Goal: Book appointment/travel/reservation

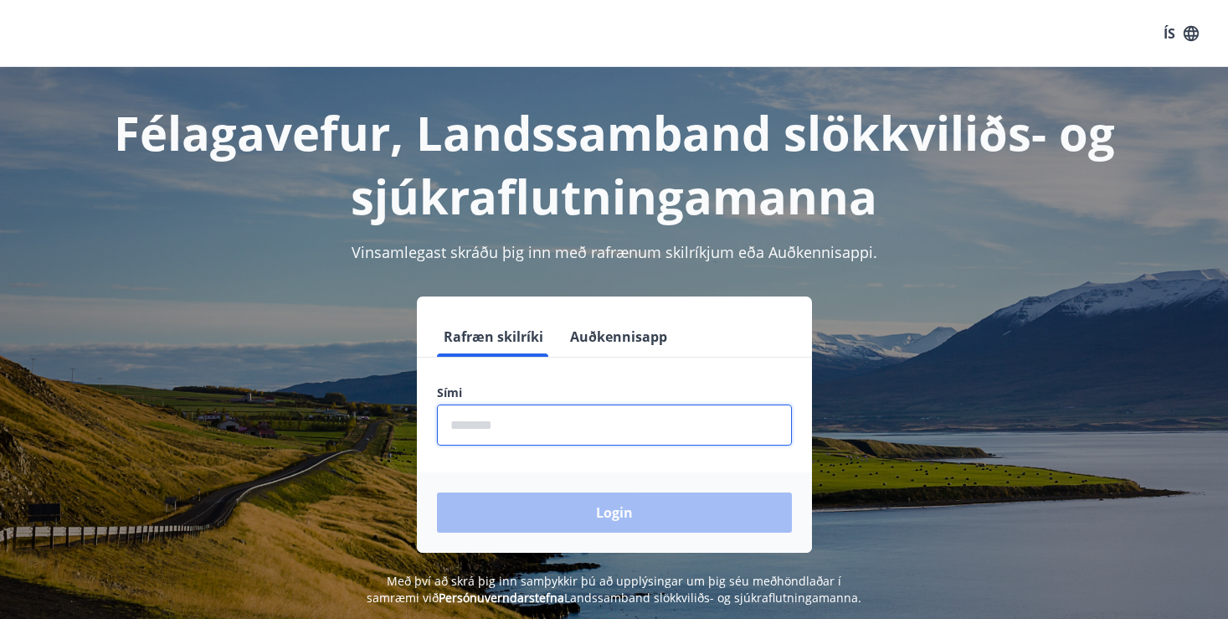
click at [557, 411] on input "phone" at bounding box center [614, 424] width 355 height 41
type input "*"
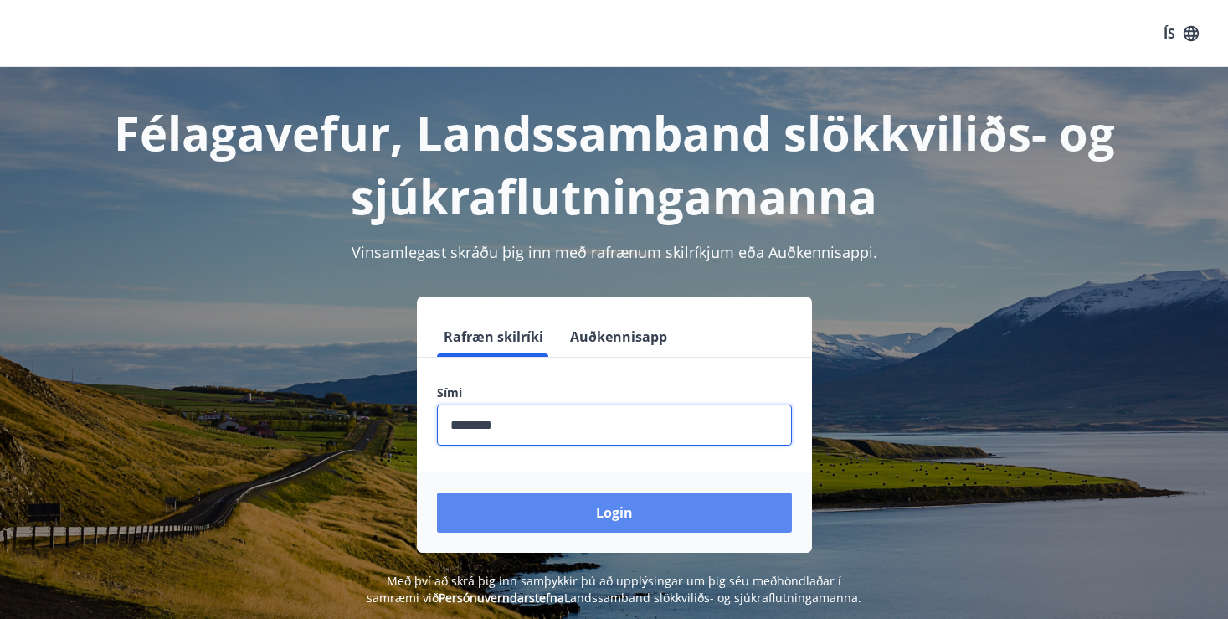
type input "********"
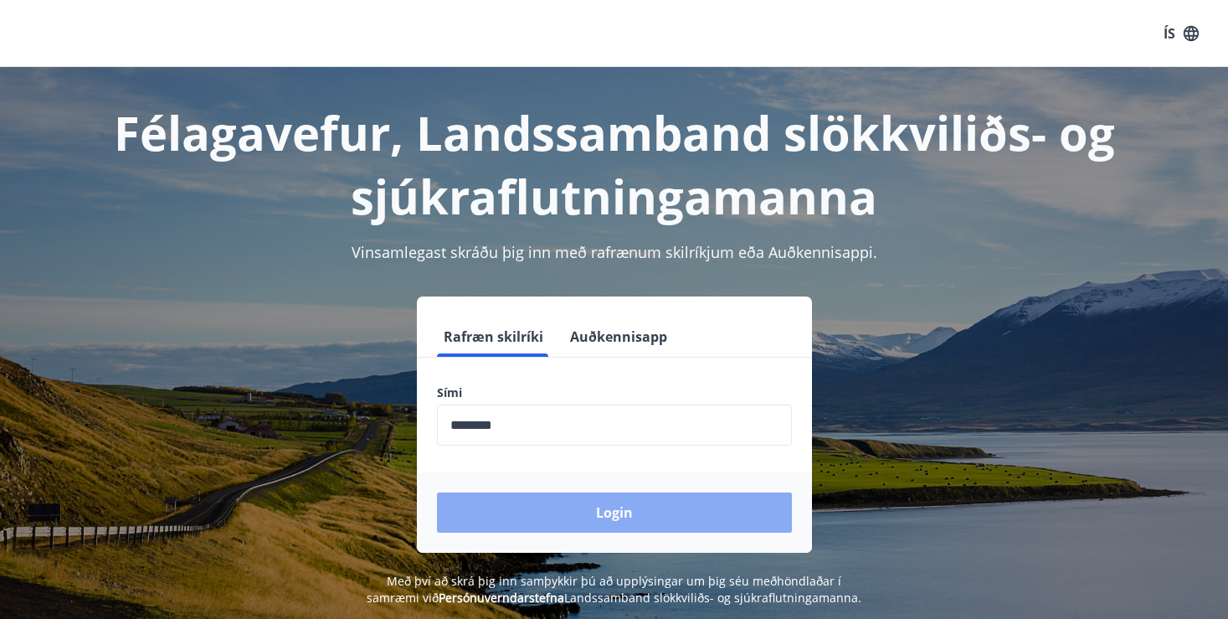
click at [592, 511] on button "Login" at bounding box center [614, 512] width 355 height 40
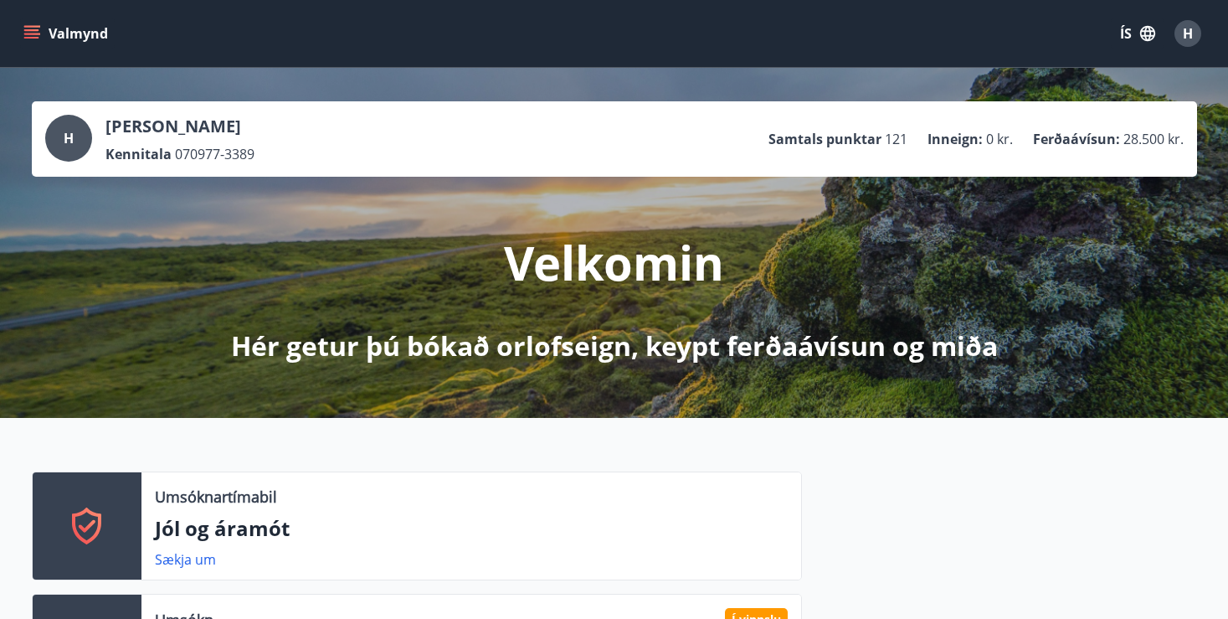
click at [33, 33] on icon "menu" at bounding box center [31, 33] width 17 height 17
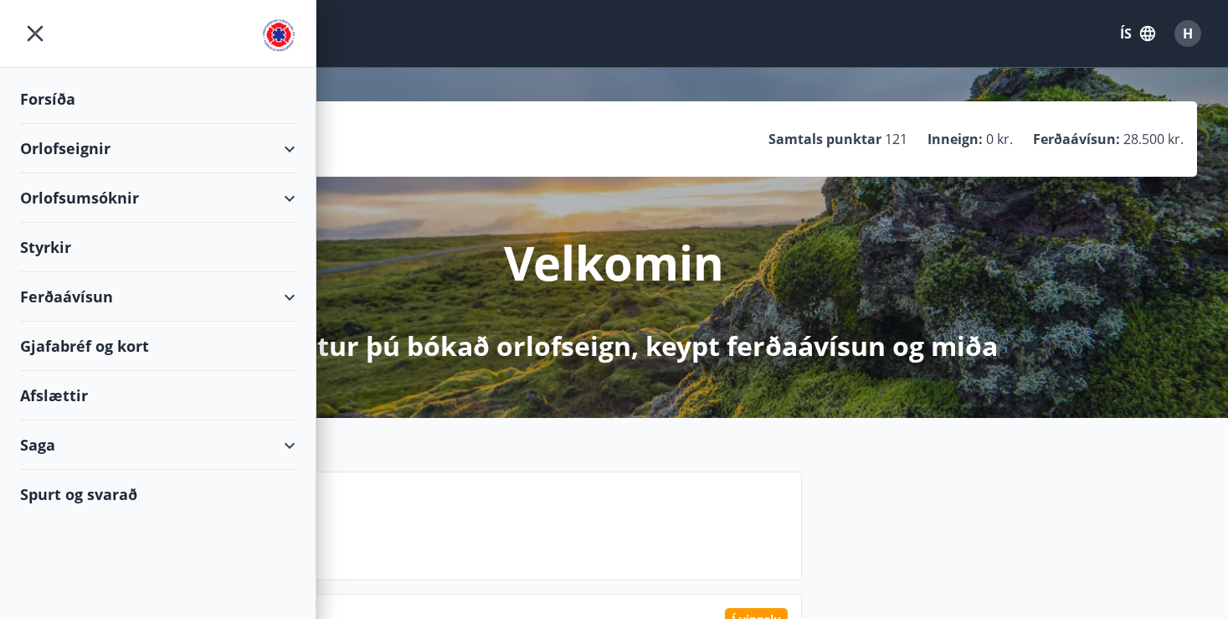
click at [80, 148] on div "Orlofseignir" at bounding box center [157, 148] width 275 height 49
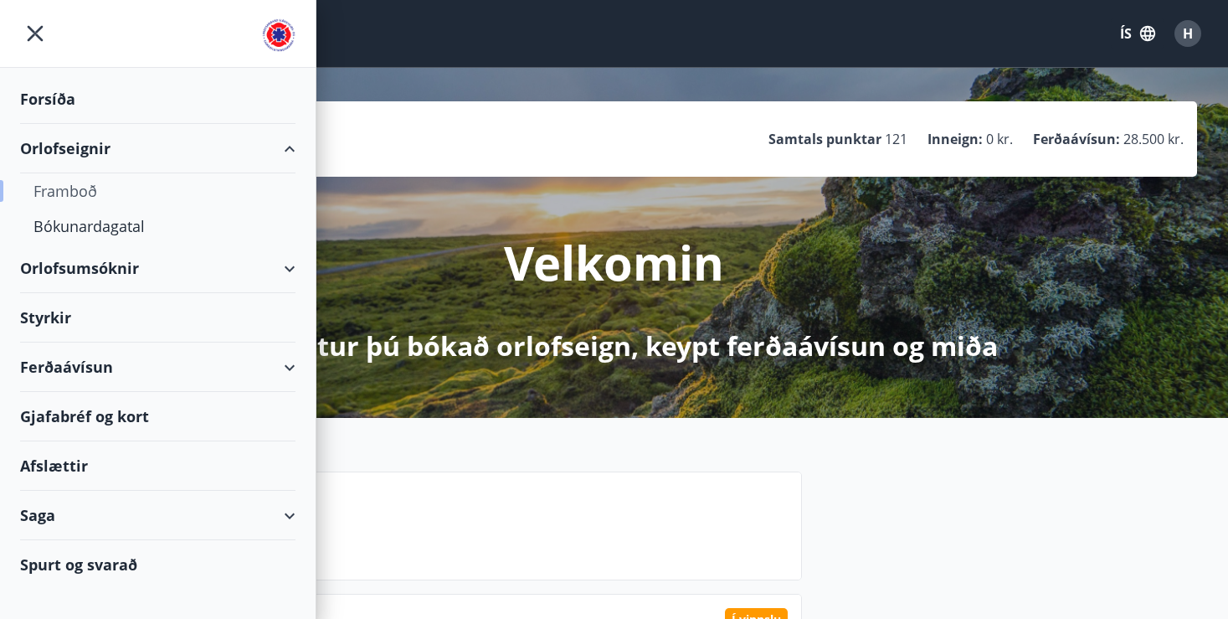
click at [74, 186] on div "Framboð" at bounding box center [157, 190] width 249 height 35
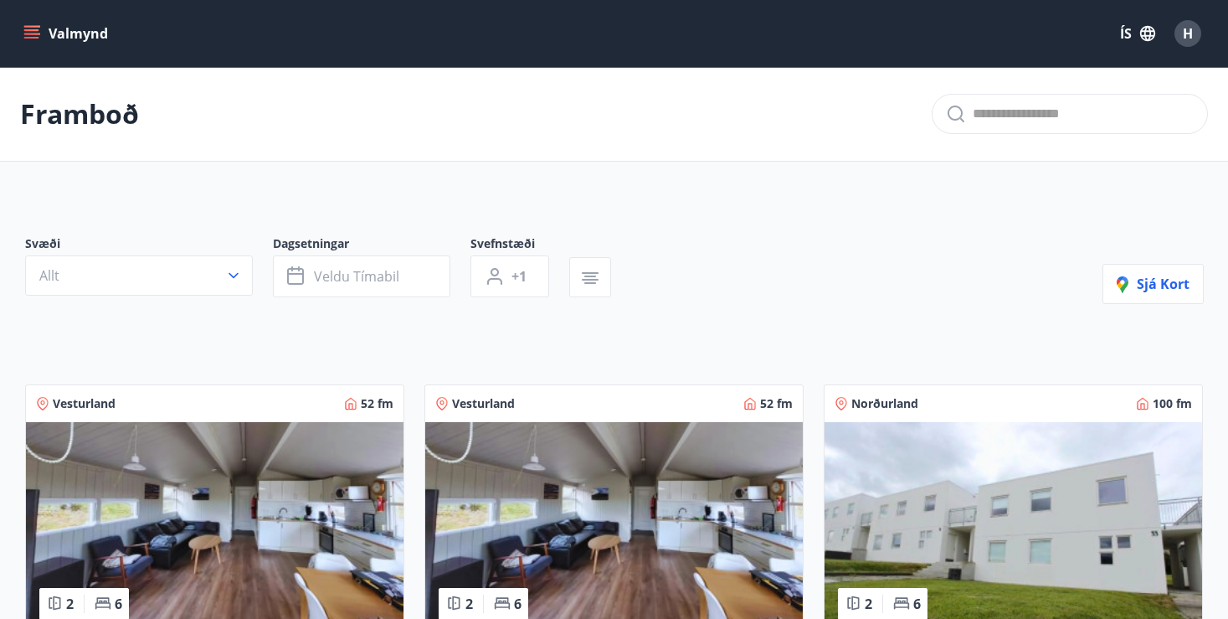
click at [26, 28] on icon "menu" at bounding box center [31, 33] width 17 height 17
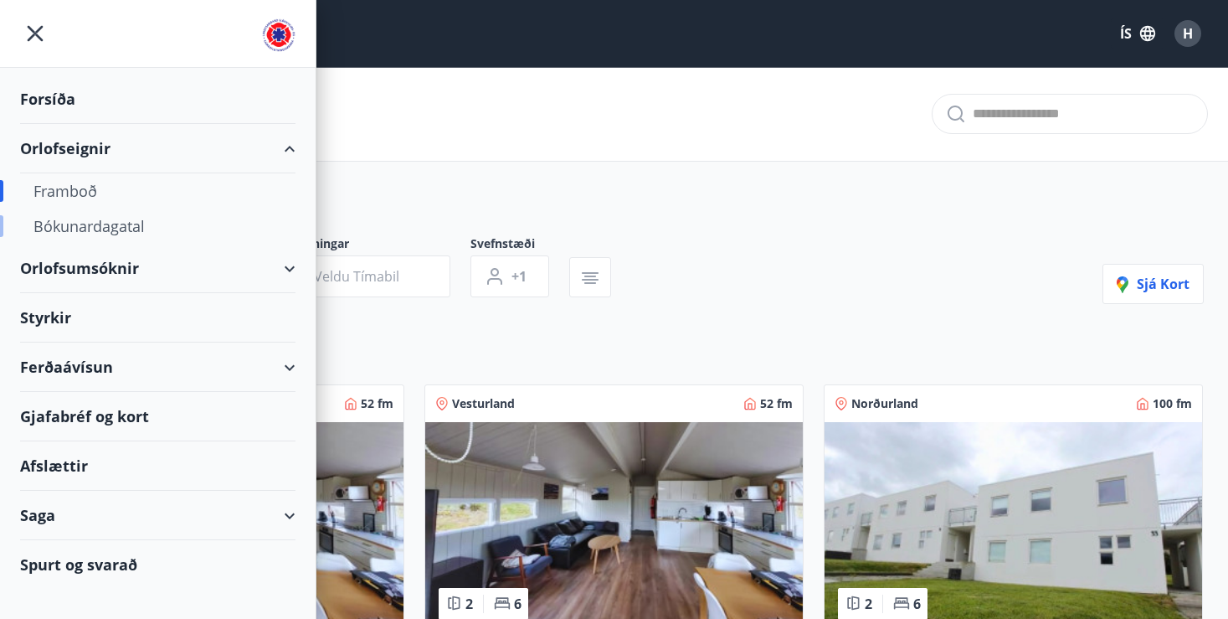
click at [101, 225] on div "Bókunardagatal" at bounding box center [157, 225] width 249 height 35
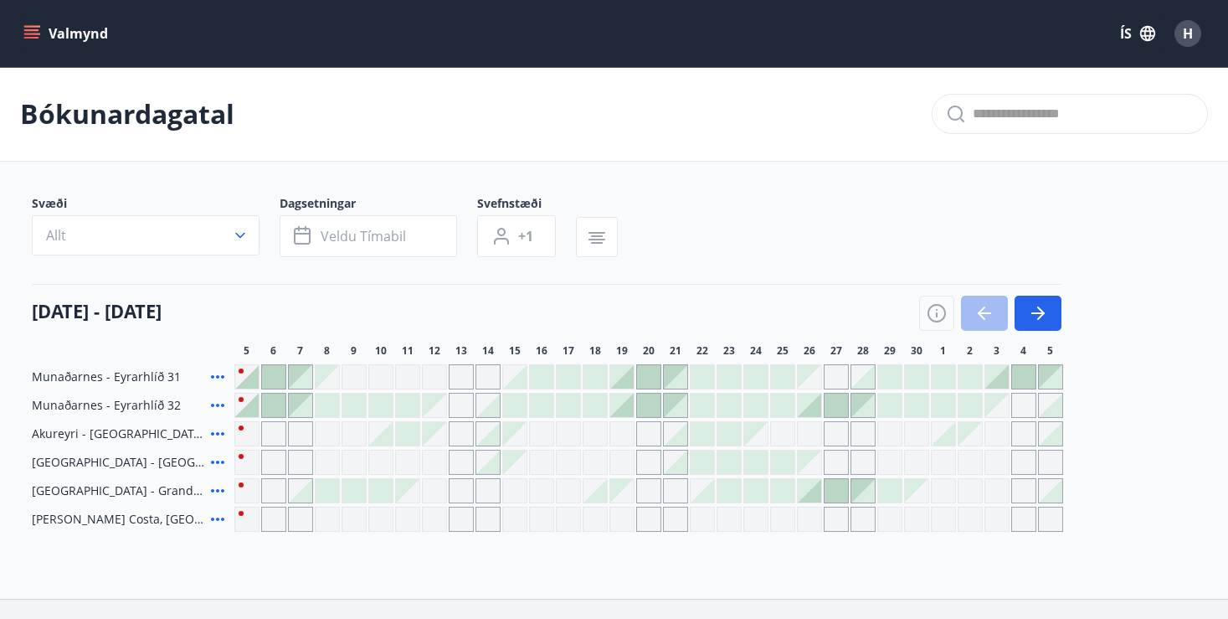
click at [307, 496] on div at bounding box center [300, 490] width 23 height 23
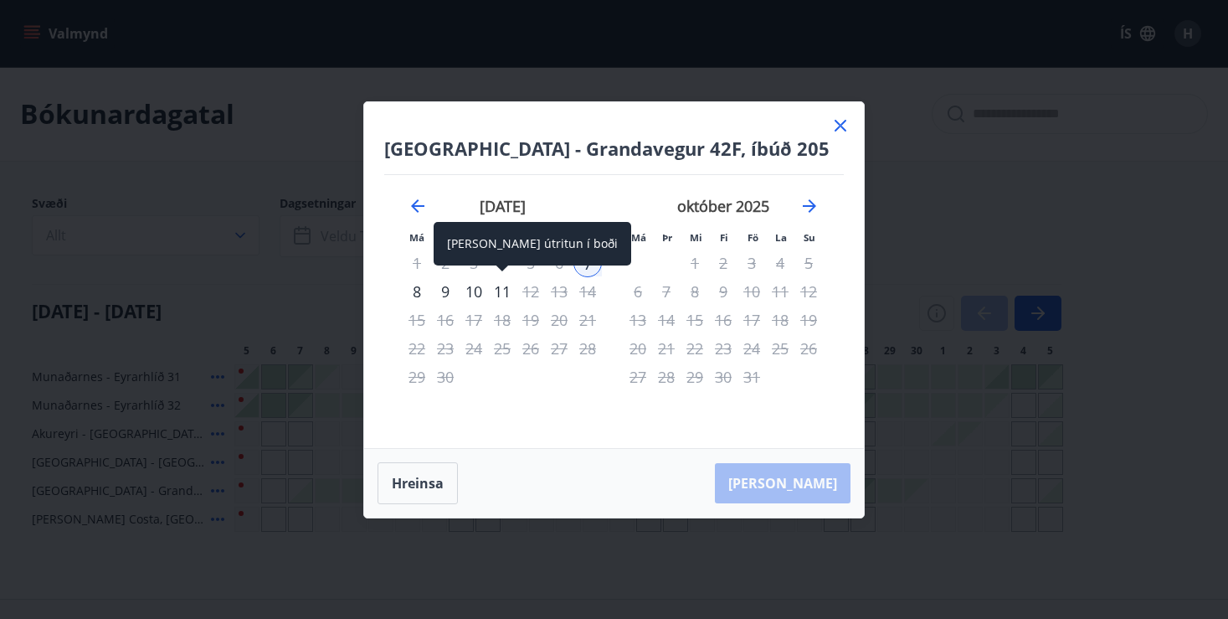
click at [500, 289] on div "11" at bounding box center [502, 291] width 28 height 28
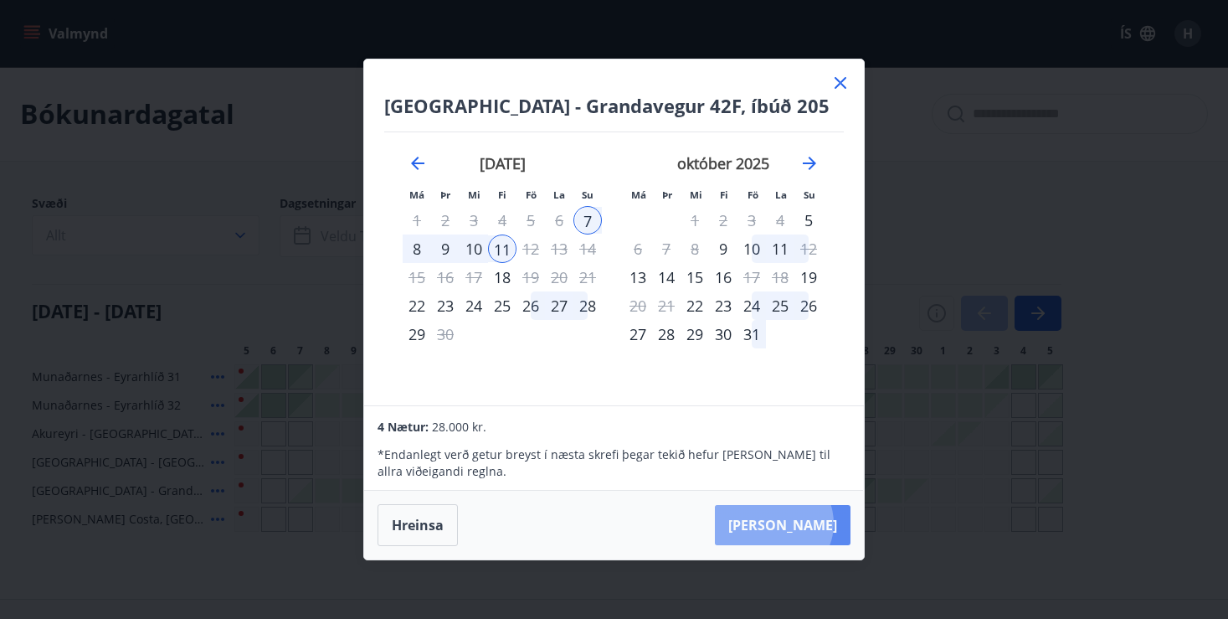
click at [824, 523] on button "Taka Frá" at bounding box center [783, 525] width 136 height 40
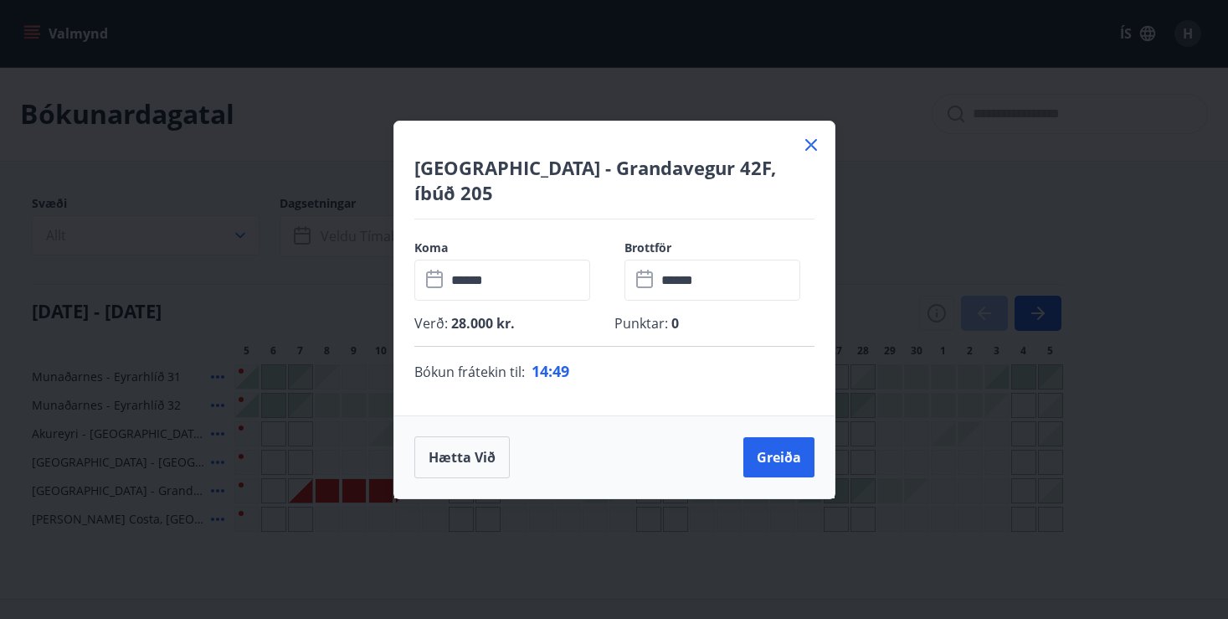
click at [698, 314] on p "Punktar : 0" at bounding box center [714, 323] width 200 height 18
click at [673, 314] on span "0" at bounding box center [673, 323] width 11 height 18
click at [775, 445] on button "Greiða" at bounding box center [778, 457] width 71 height 40
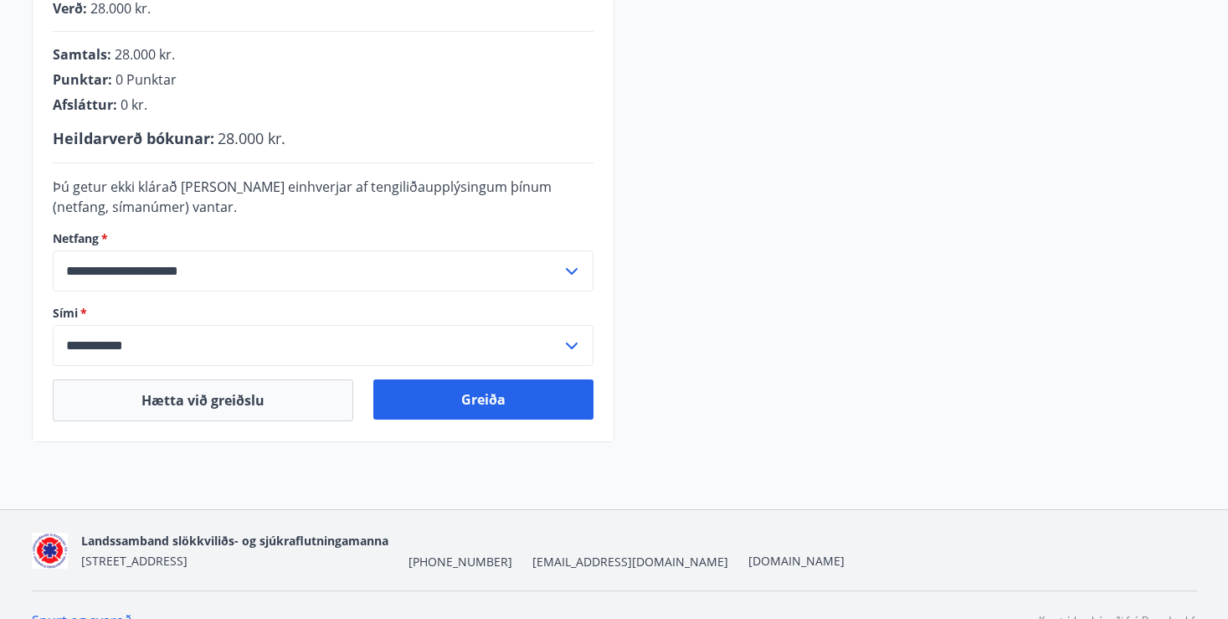
scroll to position [459, 0]
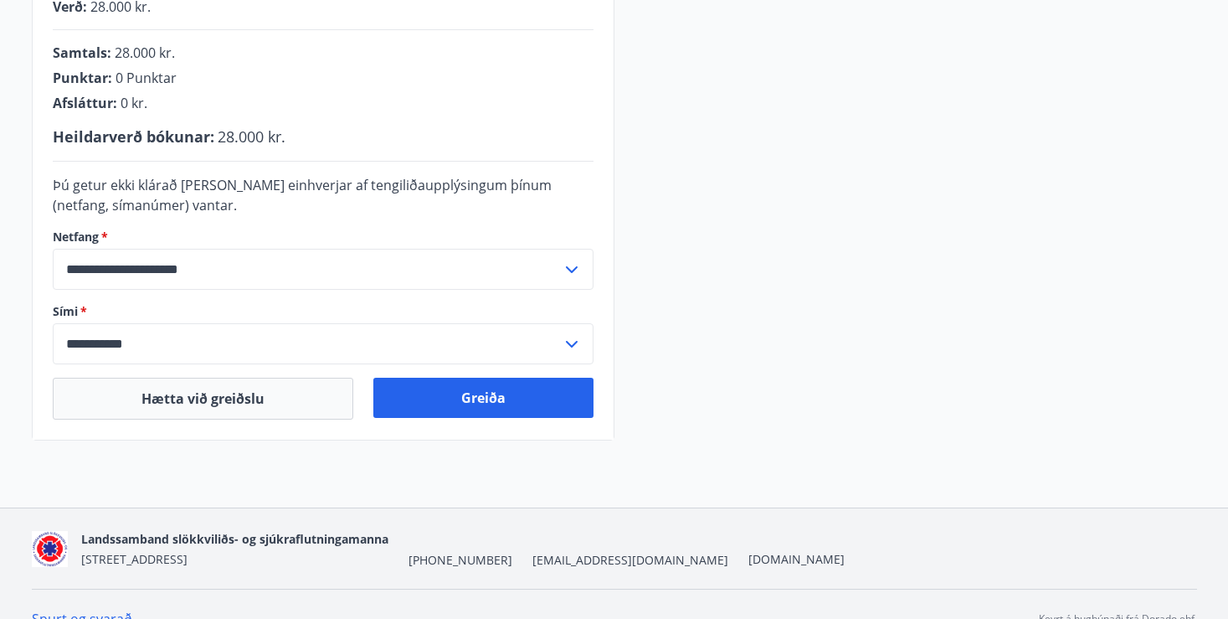
click at [571, 268] on icon at bounding box center [572, 269] width 20 height 20
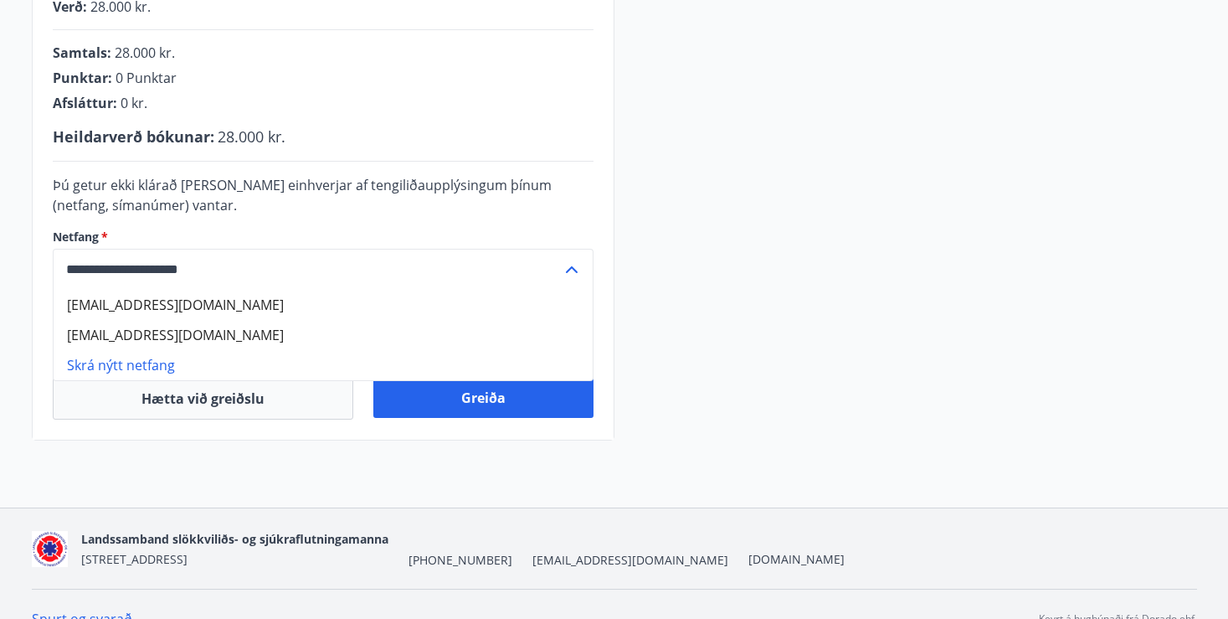
click at [673, 290] on div "**********" at bounding box center [614, 114] width 1165 height 652
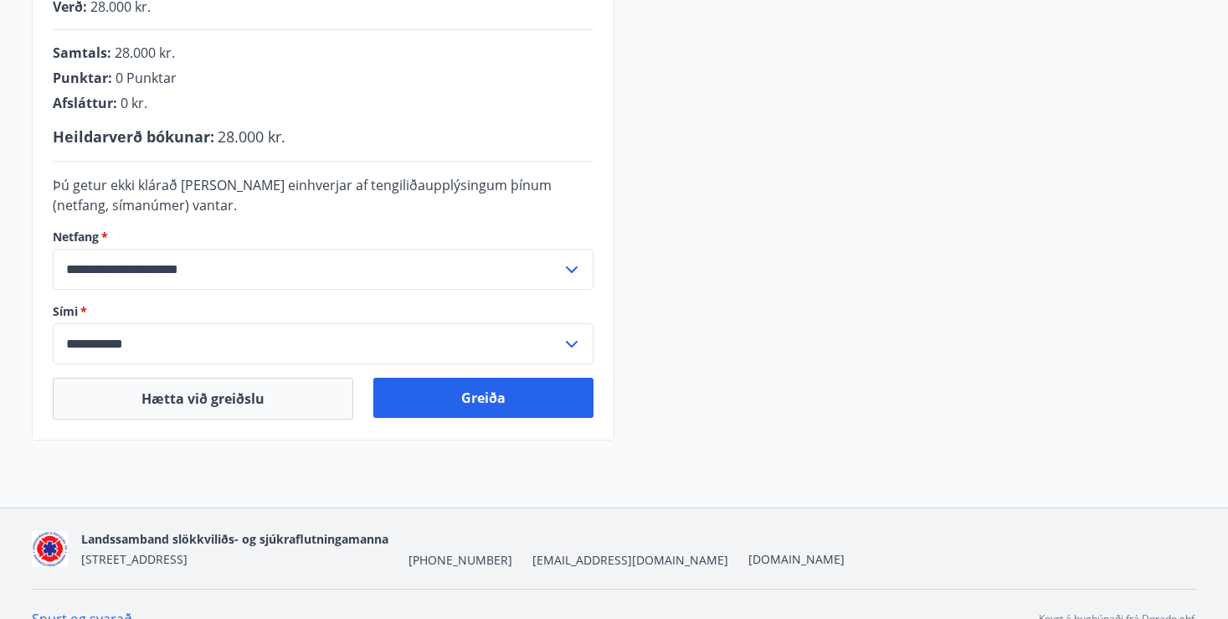
click at [559, 267] on input "**********" at bounding box center [307, 269] width 509 height 41
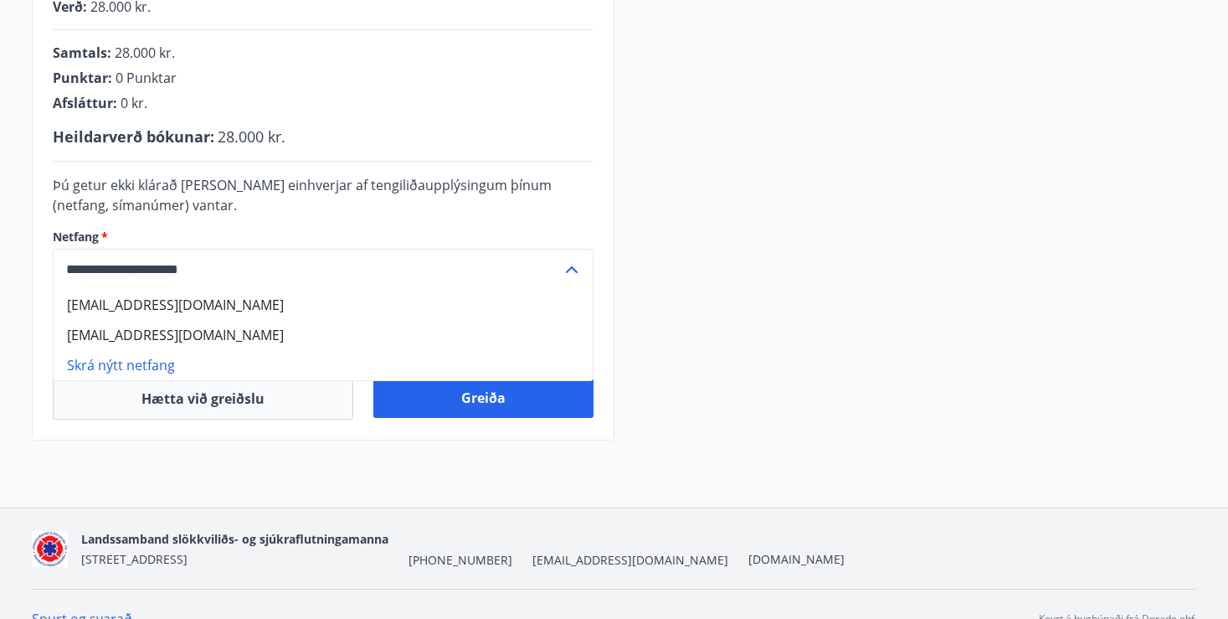
click at [671, 281] on div "**********" at bounding box center [614, 114] width 1165 height 652
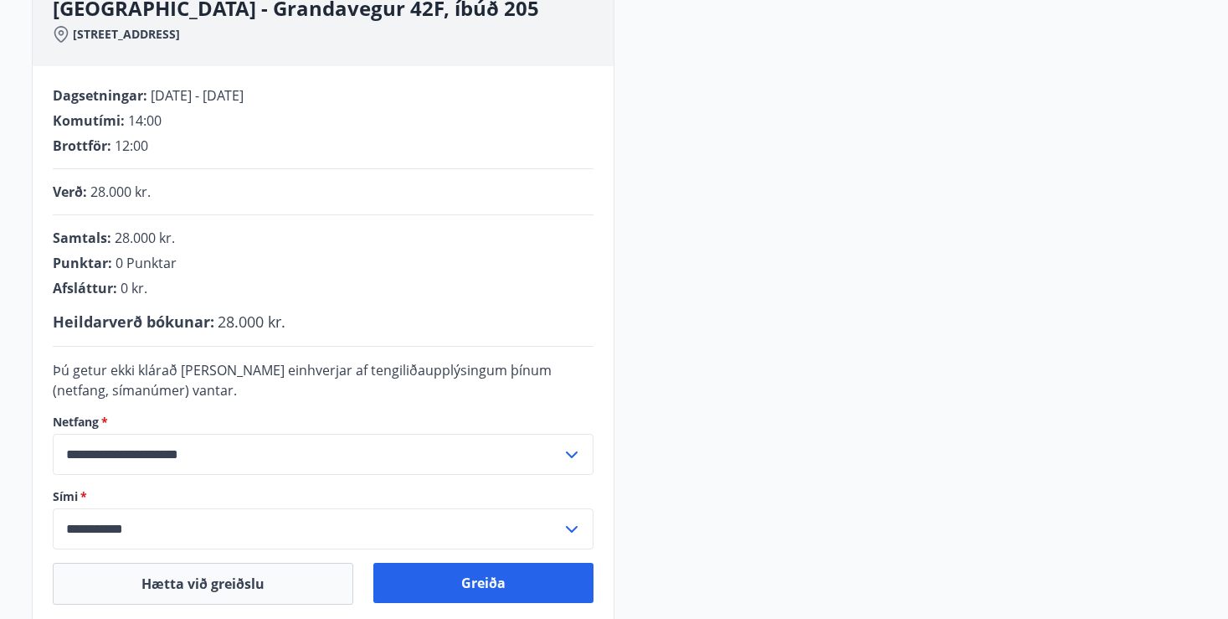
scroll to position [249, 0]
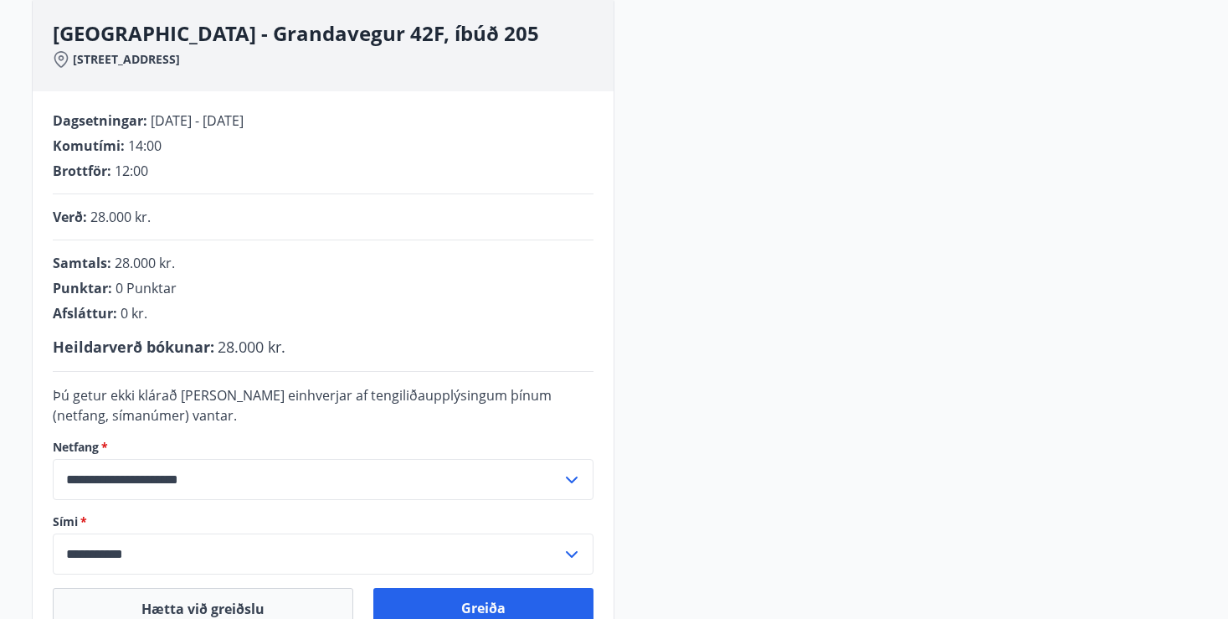
click at [574, 479] on icon at bounding box center [572, 479] width 12 height 7
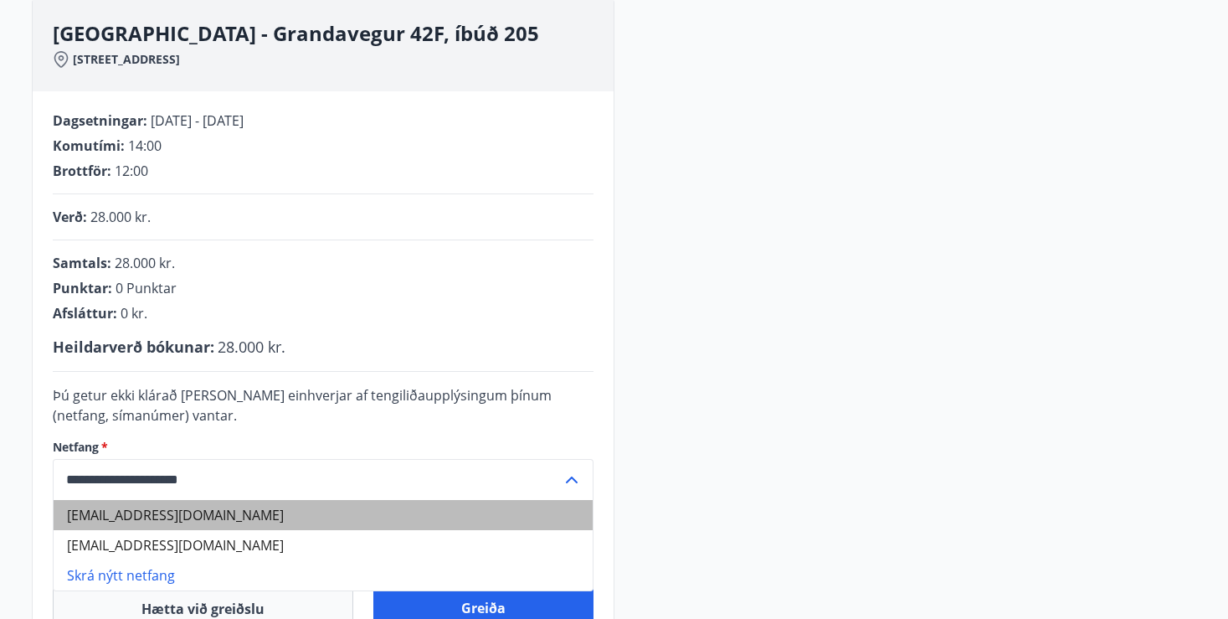
click at [156, 516] on li "hlynurh@shs.is" at bounding box center [323, 515] width 539 height 30
type input "**********"
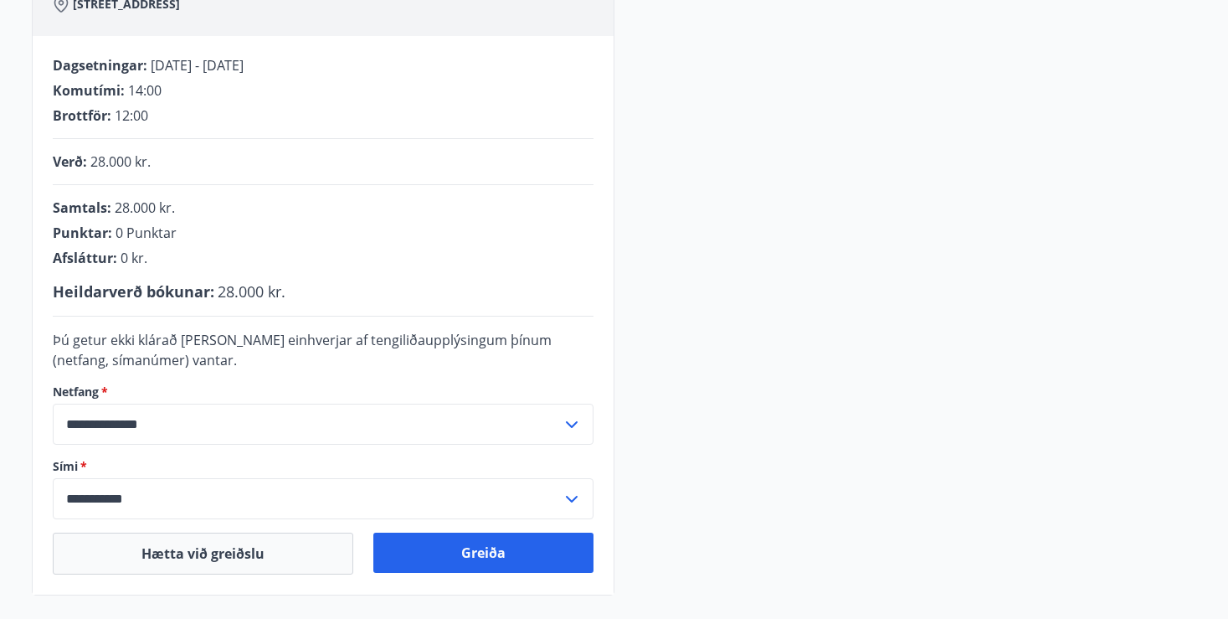
scroll to position [309, 0]
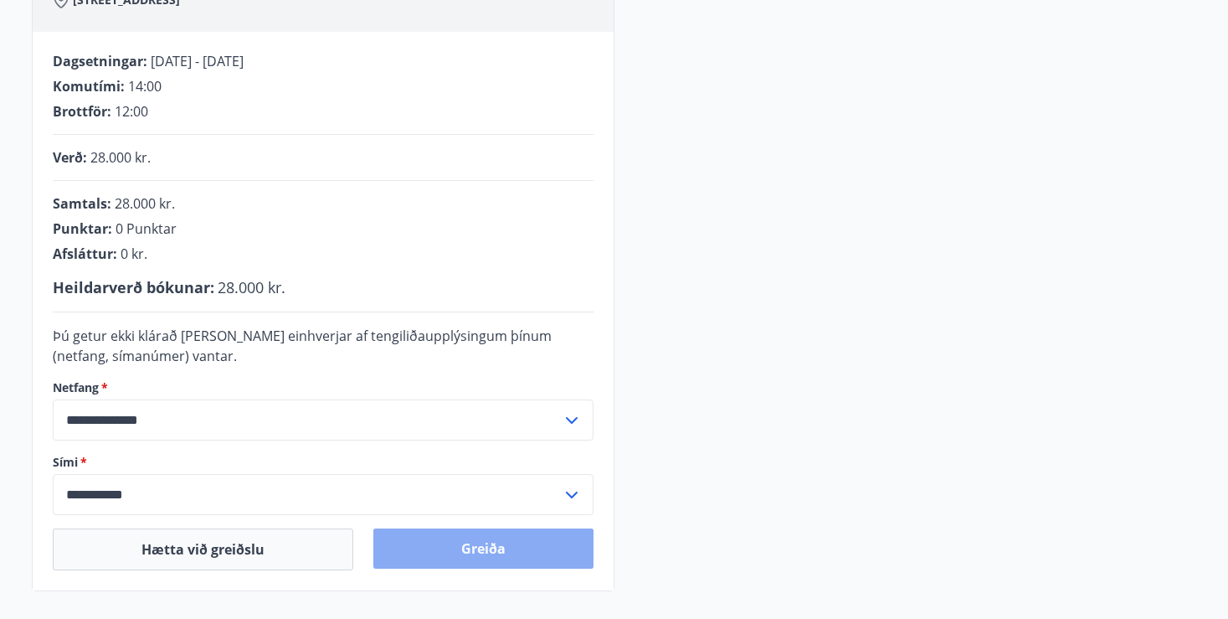
click at [508, 553] on button "Greiða" at bounding box center [483, 548] width 220 height 40
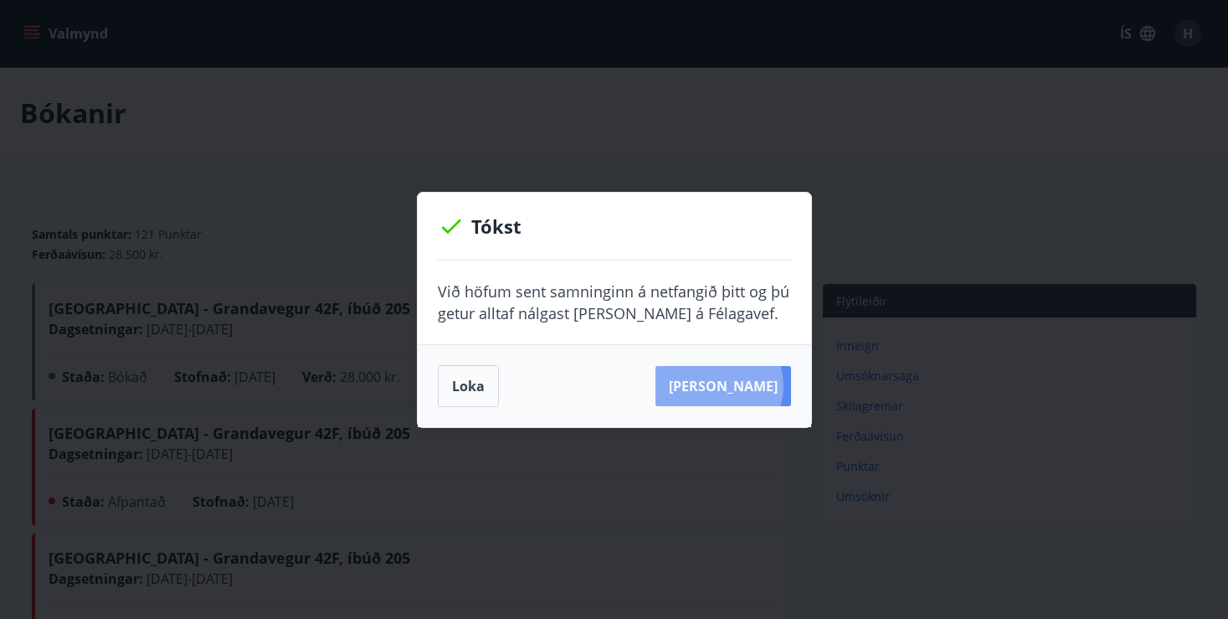
click at [745, 385] on button "Sjá samning" at bounding box center [723, 386] width 136 height 40
